Goal: Task Accomplishment & Management: Use online tool/utility

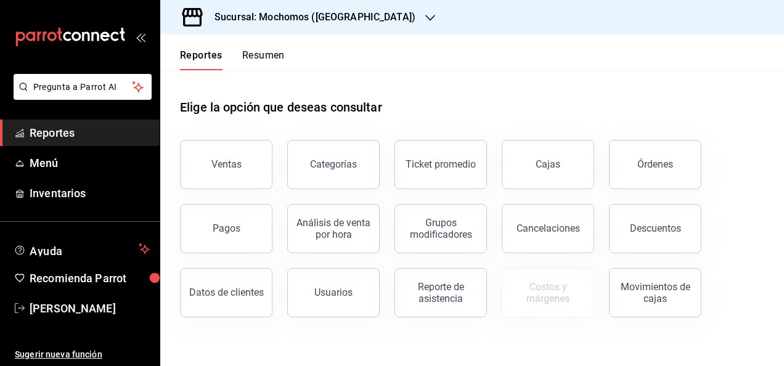
click at [425, 17] on icon "button" at bounding box center [430, 18] width 10 height 10
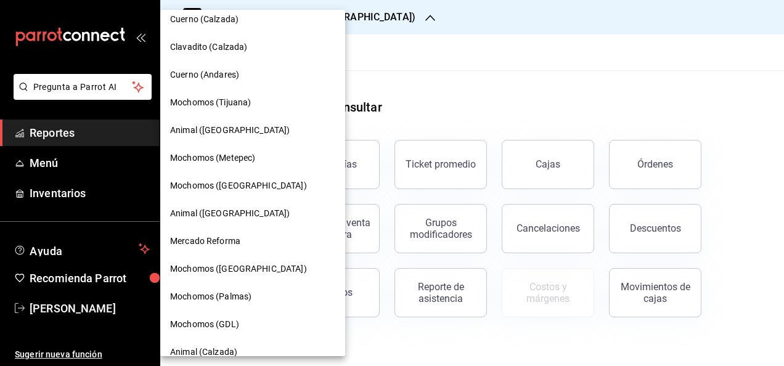
scroll to position [135, 0]
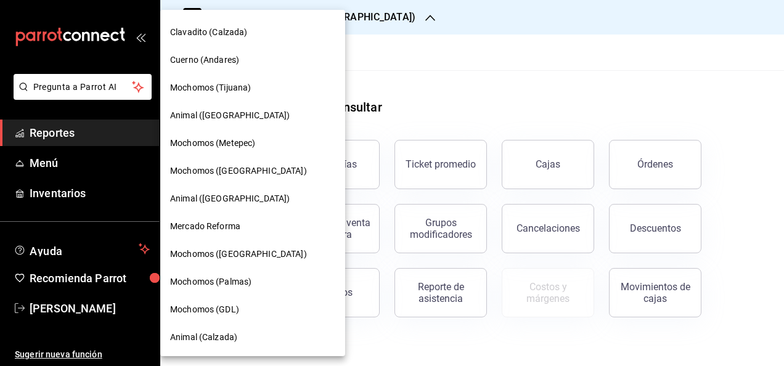
click at [195, 280] on span "Mochomos (Palmas)" at bounding box center [210, 281] width 81 height 13
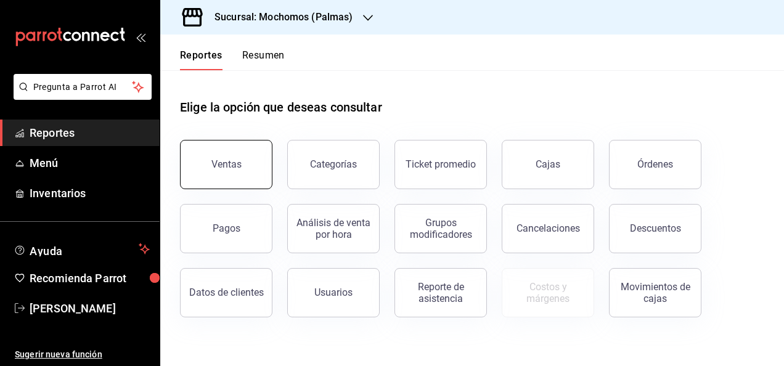
click at [214, 161] on div "Ventas" at bounding box center [226, 164] width 30 height 12
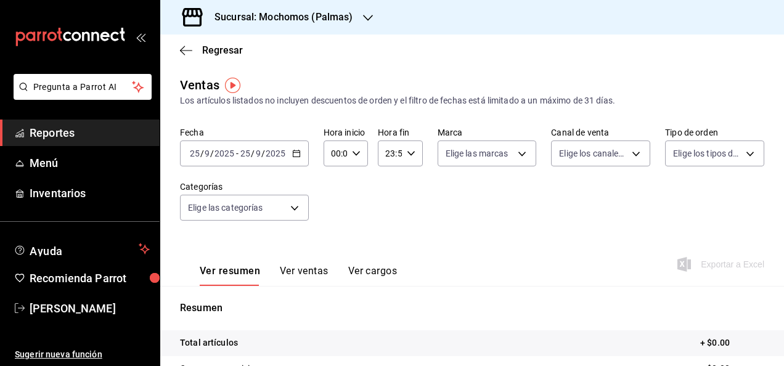
click at [301, 156] on div "[DATE] [DATE] - [DATE] [DATE]" at bounding box center [244, 153] width 129 height 26
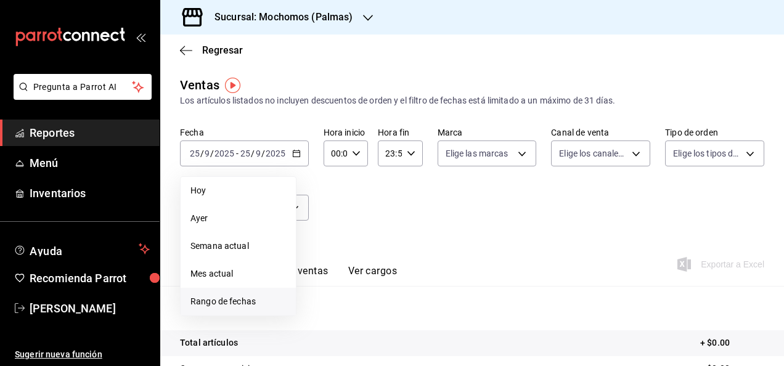
click at [228, 302] on span "Rango de fechas" at bounding box center [237, 301] width 95 height 13
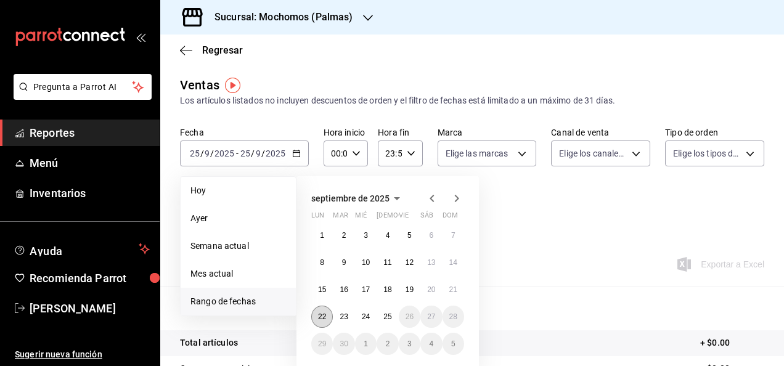
click at [317, 317] on button "22" at bounding box center [322, 317] width 22 height 22
click at [387, 317] on abbr "25" at bounding box center [387, 316] width 8 height 9
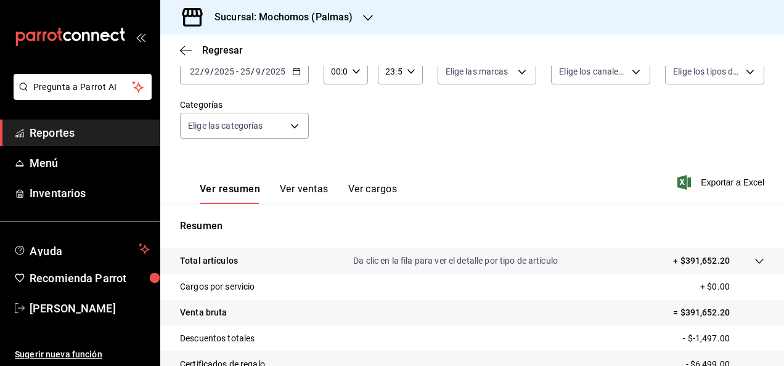
scroll to position [84, 0]
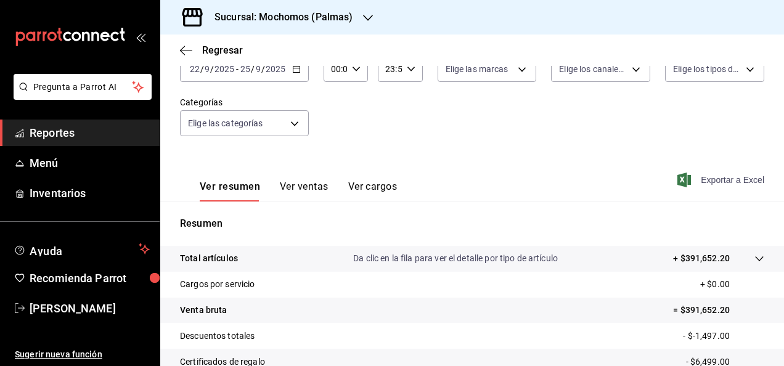
click at [710, 182] on span "Exportar a Excel" at bounding box center [722, 180] width 84 height 15
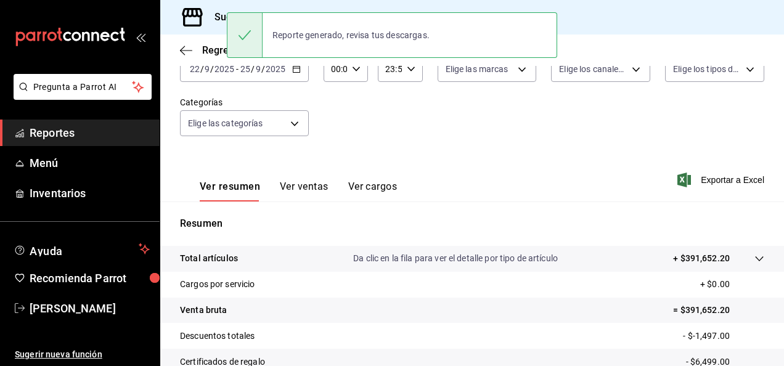
click at [402, 124] on div "Fecha [DATE] [DATE] - [DATE] [DATE] Hora inicio 00:00 Hora inicio Hora fin 23:5…" at bounding box center [472, 97] width 584 height 108
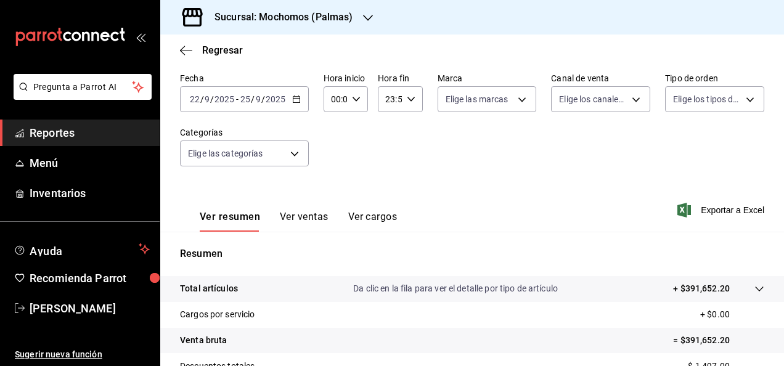
scroll to position [71, 0]
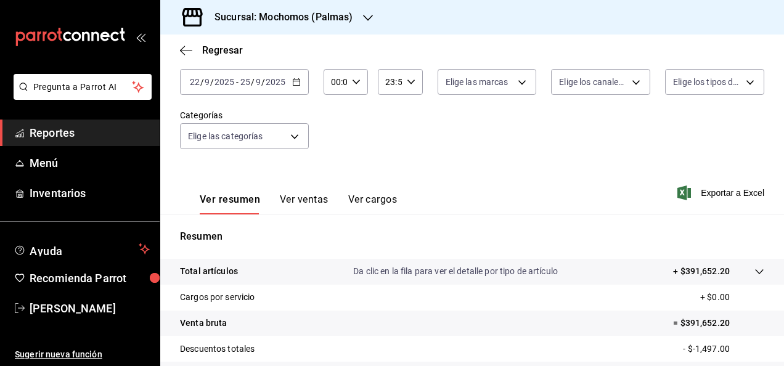
click at [378, 201] on button "Ver cargos" at bounding box center [372, 203] width 49 height 21
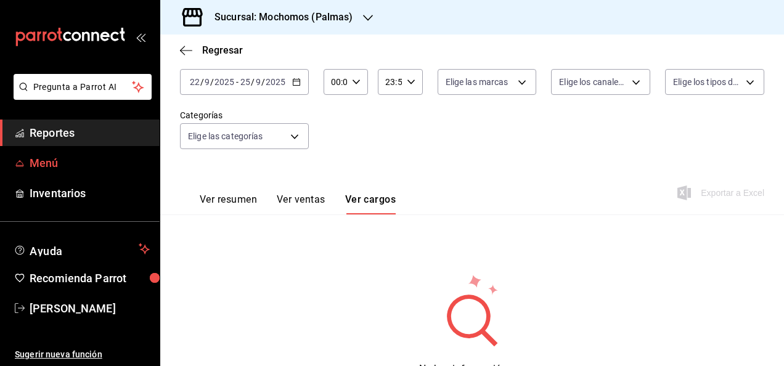
click at [64, 165] on span "Menú" at bounding box center [90, 163] width 120 height 17
